Goal: Task Accomplishment & Management: Use online tool/utility

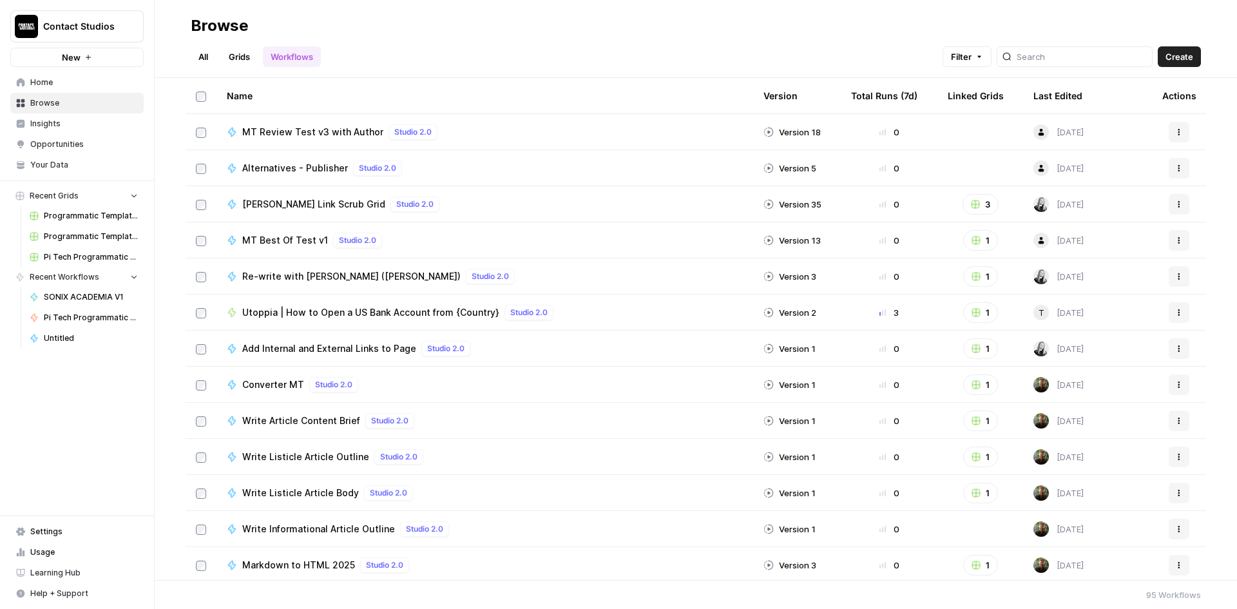
click at [244, 57] on link "Grids" at bounding box center [239, 56] width 37 height 21
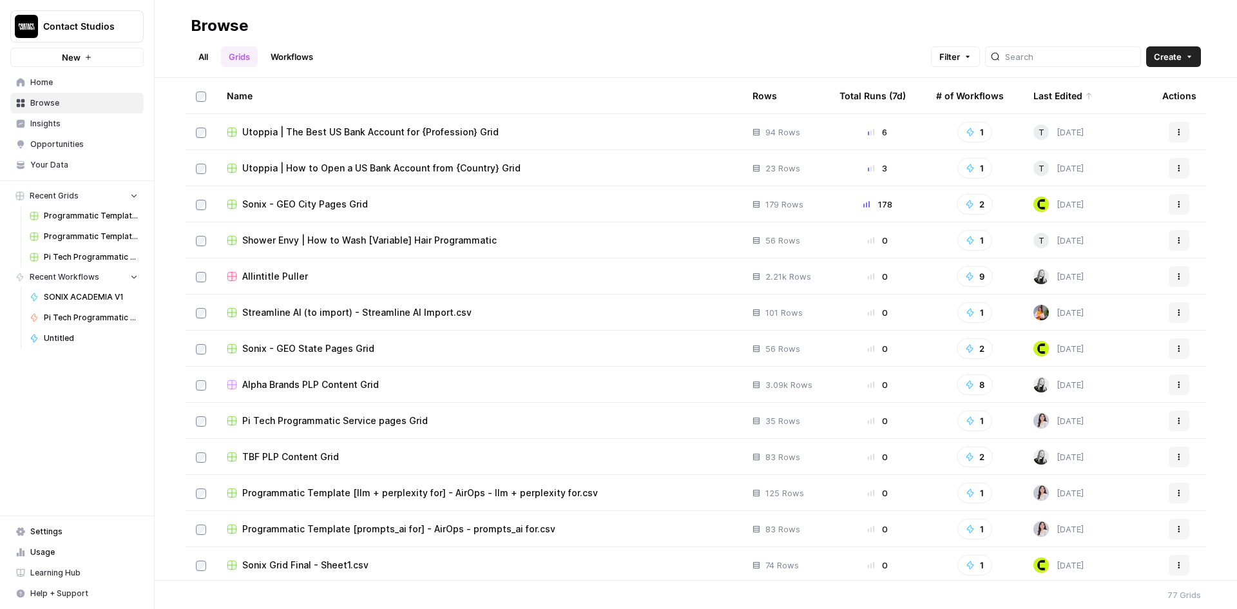
click at [244, 57] on link "Grids" at bounding box center [239, 56] width 37 height 21
click at [320, 236] on span "Shower Envy | How to Wash [Variable] Hair Programmatic" at bounding box center [369, 240] width 254 height 13
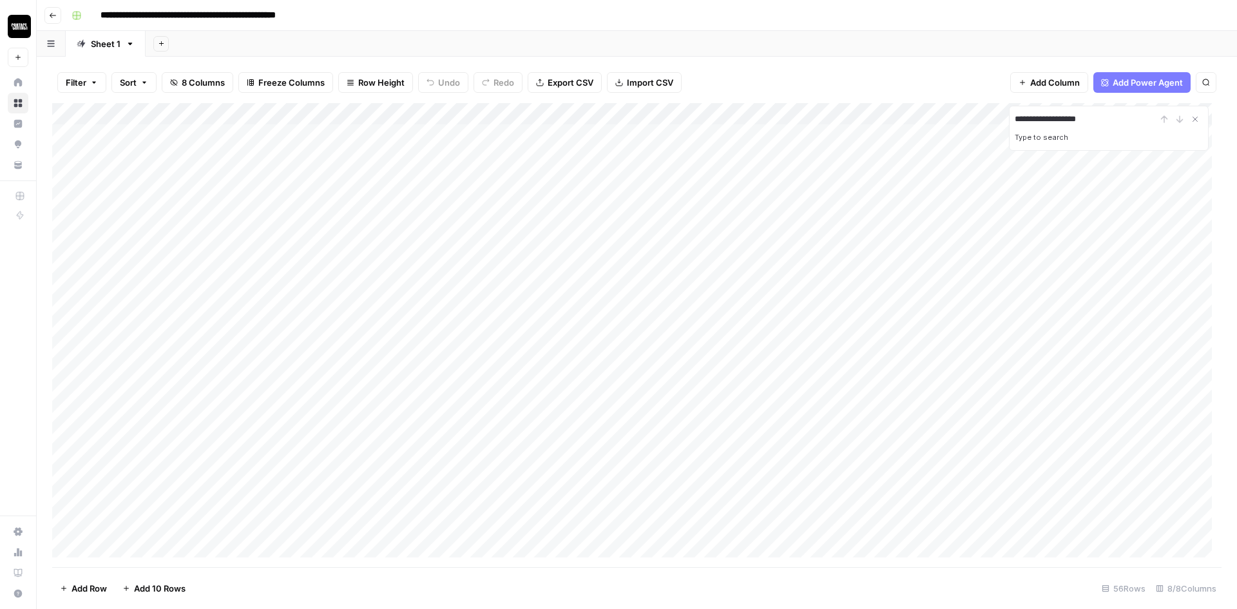
type input "**********"
click at [1079, 543] on div "Add Column" at bounding box center [636, 335] width 1169 height 464
click at [1130, 543] on div "Add Column" at bounding box center [636, 335] width 1169 height 464
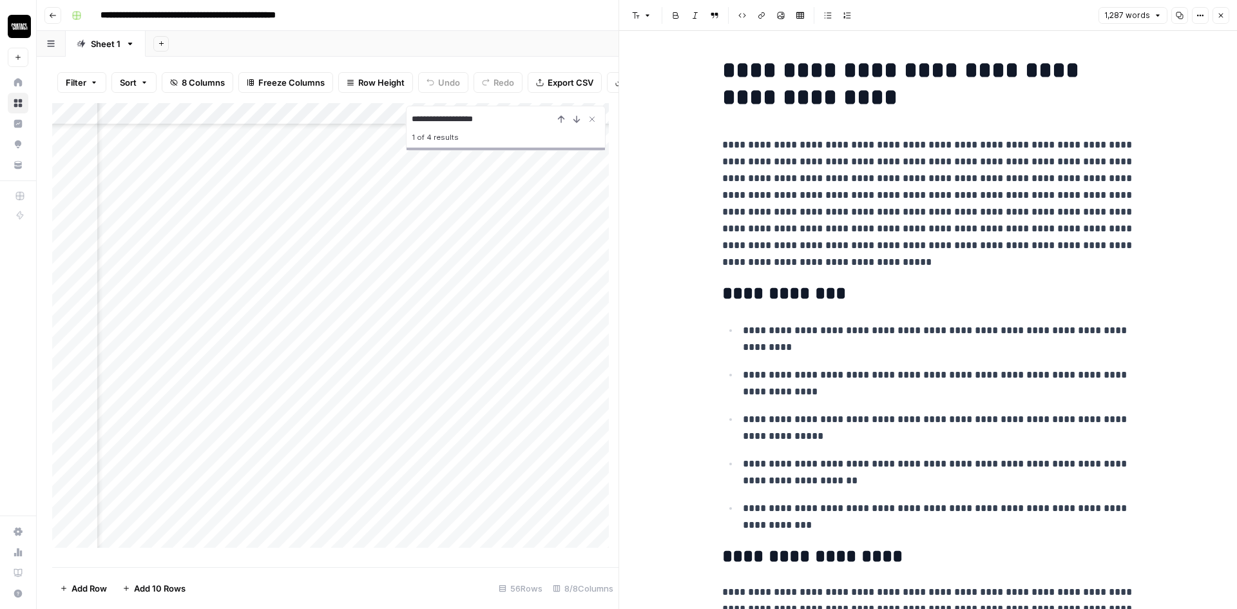
click at [1181, 15] on icon "button" at bounding box center [1179, 16] width 8 height 8
